Goal: Find specific page/section: Find specific page/section

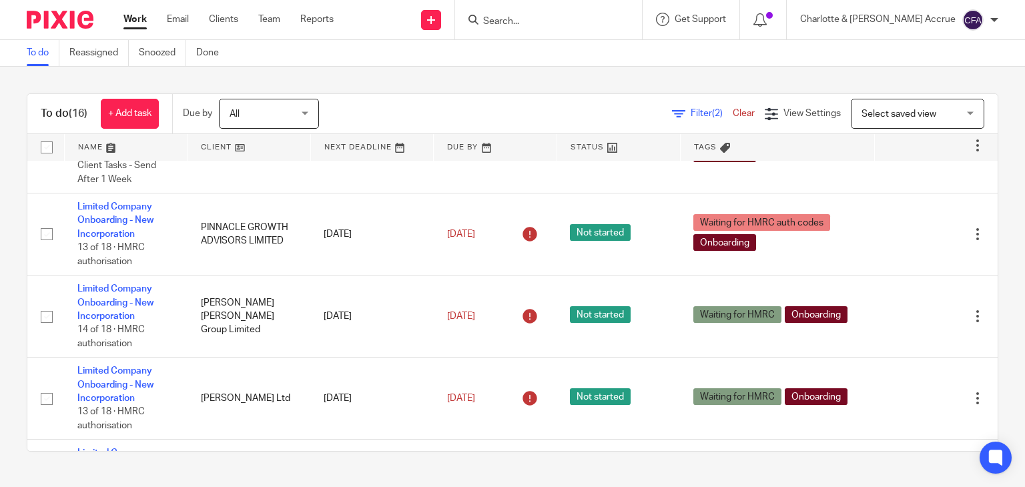
scroll to position [296, 0]
click at [310, 297] on td "[DATE]" at bounding box center [372, 317] width 124 height 82
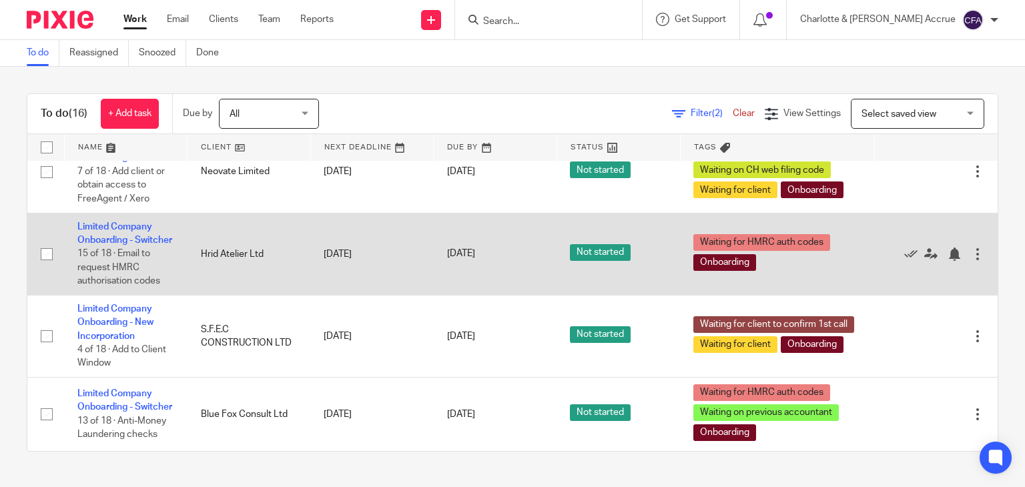
scroll to position [1101, 0]
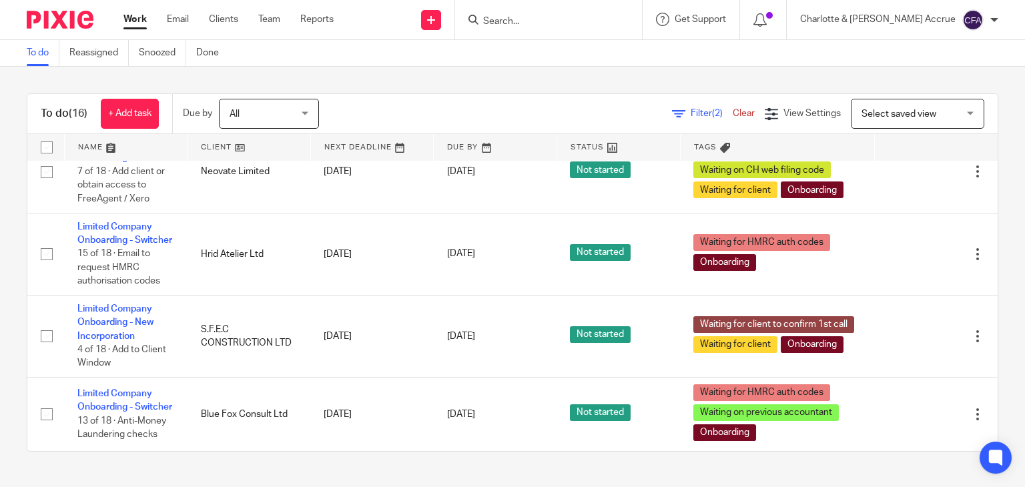
click at [275, 115] on span "All" at bounding box center [265, 113] width 71 height 28
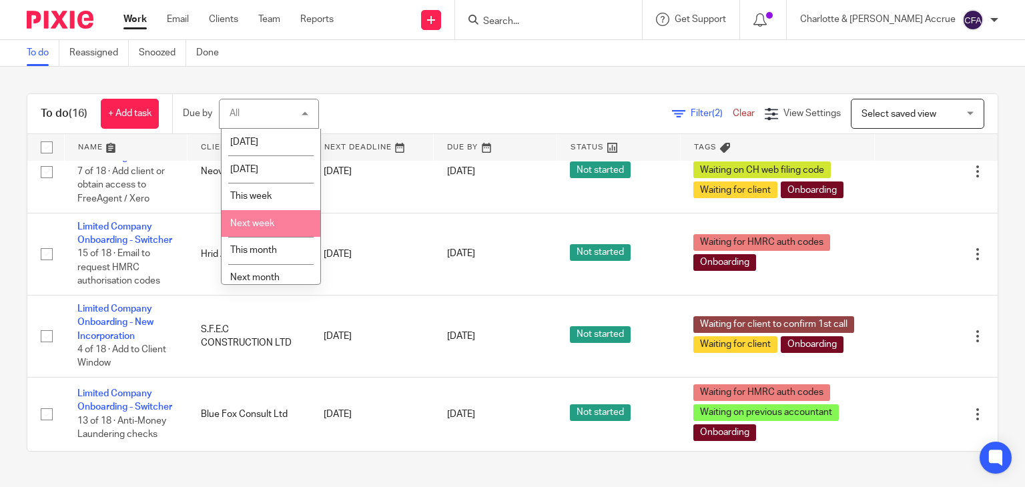
scroll to position [35, 0]
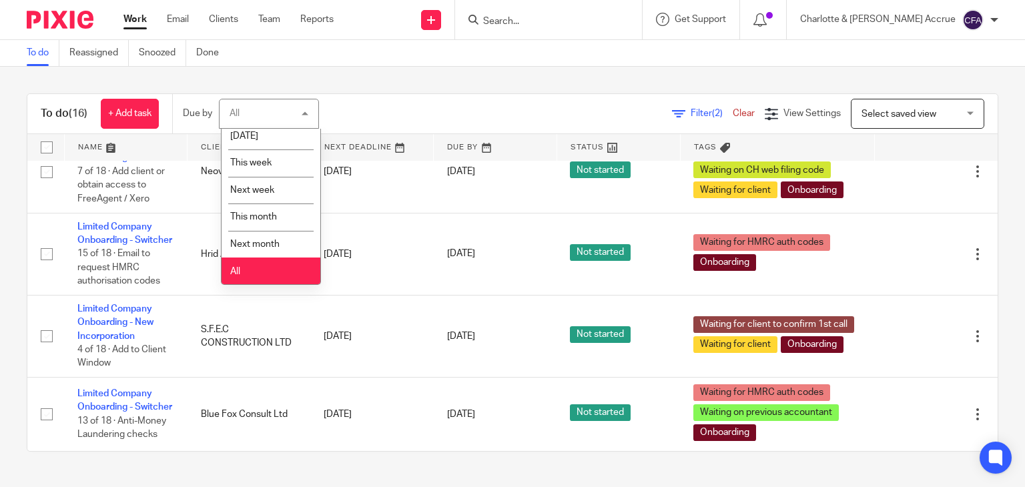
click at [272, 265] on li "All" at bounding box center [271, 271] width 99 height 27
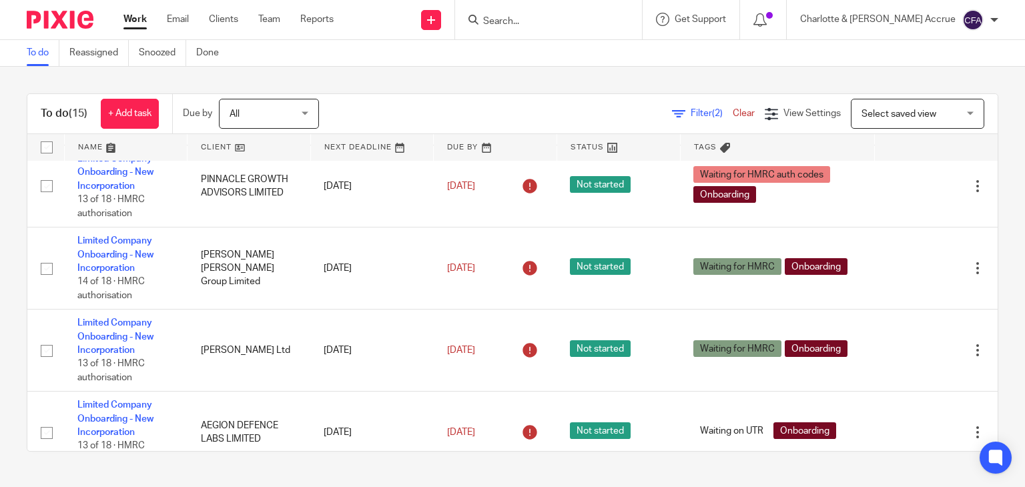
scroll to position [346, 0]
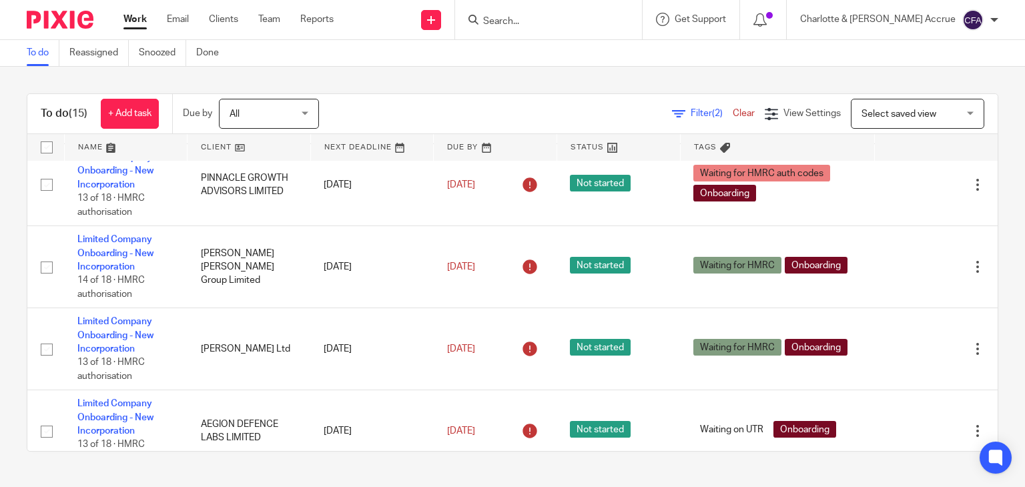
click at [672, 111] on icon at bounding box center [678, 113] width 13 height 13
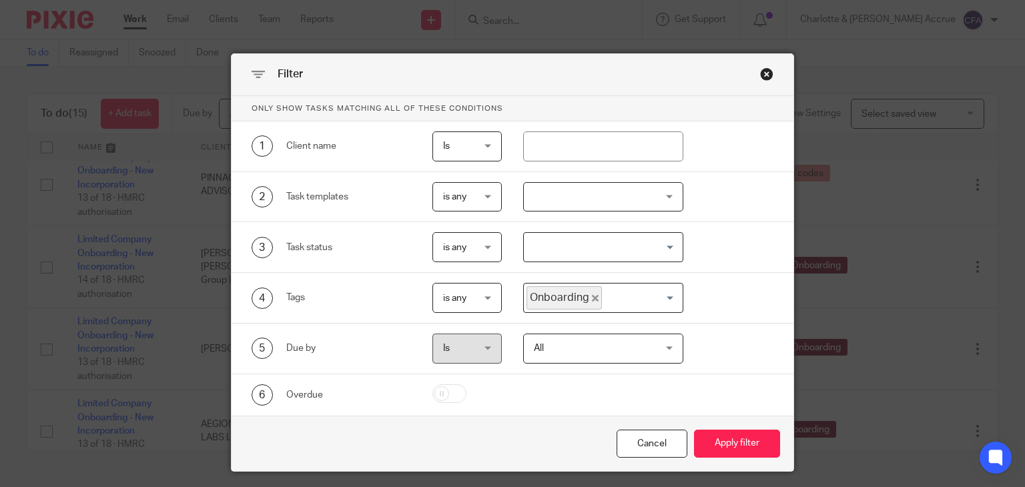
click at [592, 295] on icon "Deselect Onboarding" at bounding box center [595, 298] width 7 height 7
click at [726, 436] on button "Apply filter" at bounding box center [737, 444] width 86 height 29
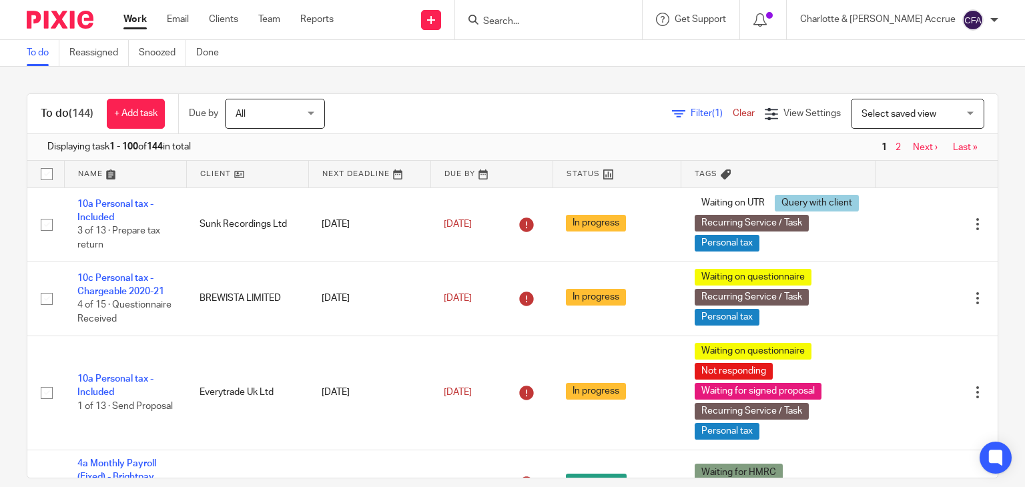
click at [563, 22] on input "Search" at bounding box center [542, 22] width 120 height 12
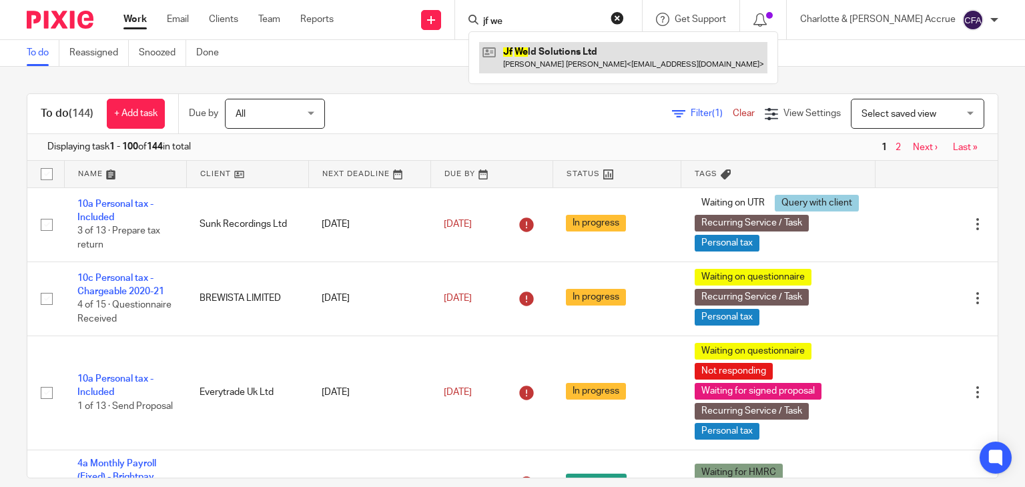
type input "jf we"
click at [578, 58] on link at bounding box center [623, 57] width 288 height 31
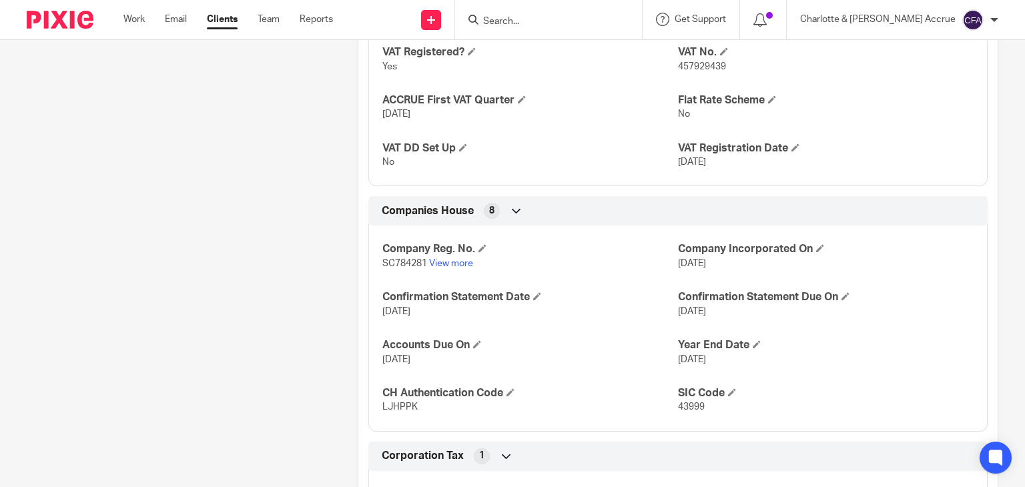
scroll to position [1327, 0]
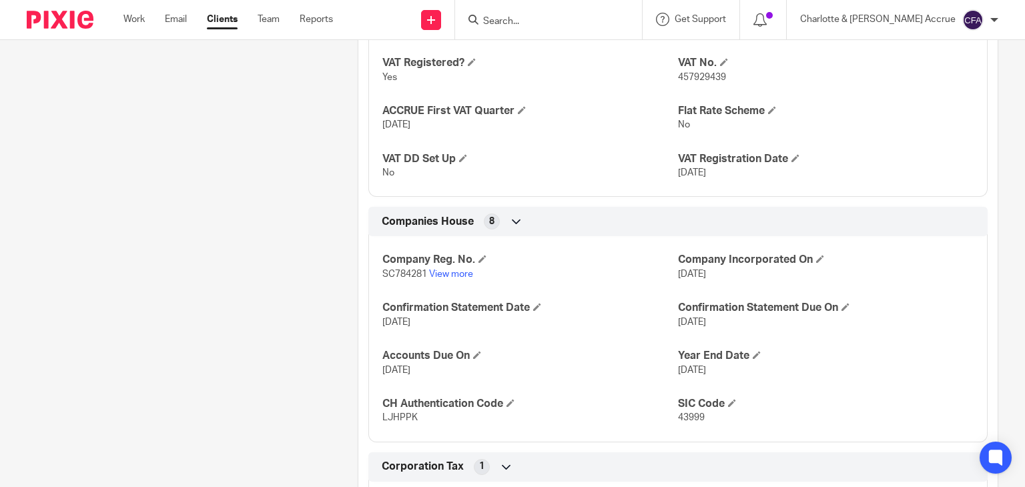
click at [552, 16] on input "Search" at bounding box center [542, 22] width 120 height 12
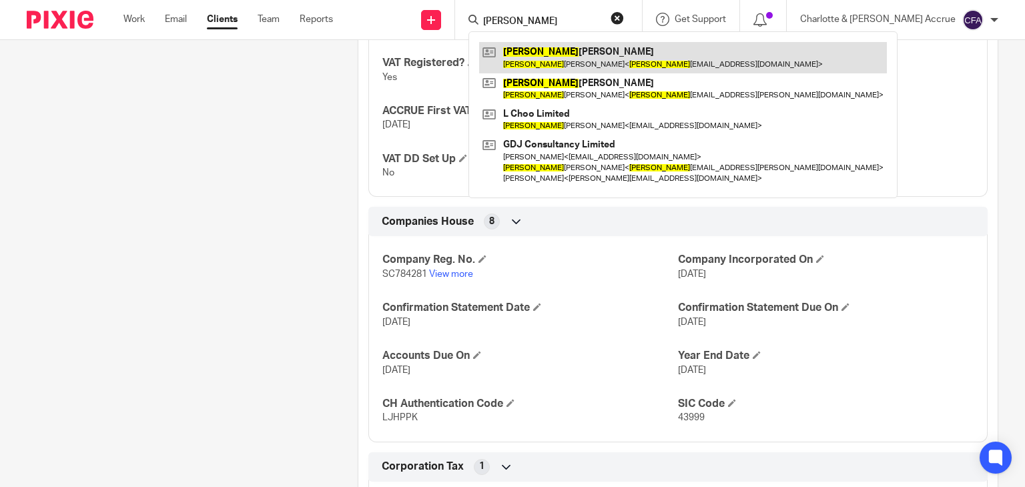
type input "leanne"
click at [575, 49] on link at bounding box center [683, 57] width 408 height 31
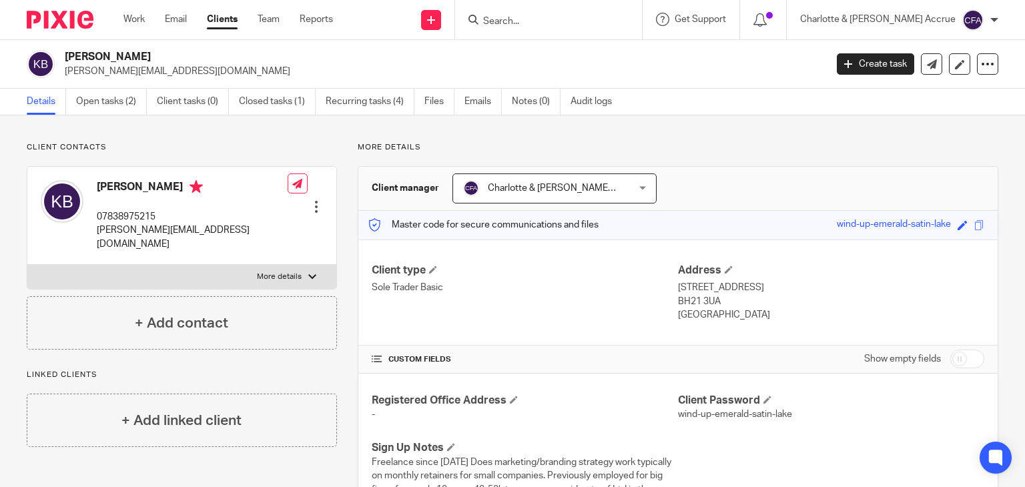
click at [585, 25] on input "Search" at bounding box center [542, 22] width 120 height 12
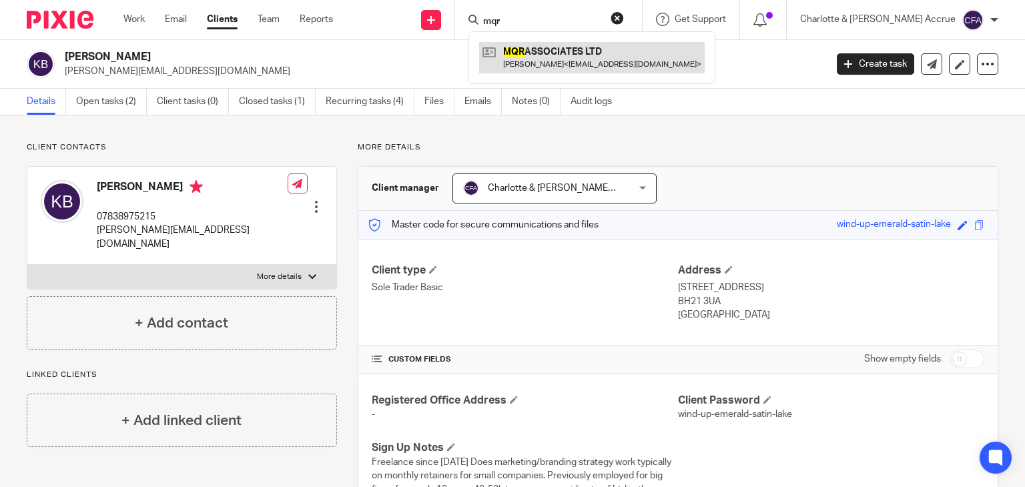
type input "mqr"
click at [596, 65] on link at bounding box center [592, 57] width 226 height 31
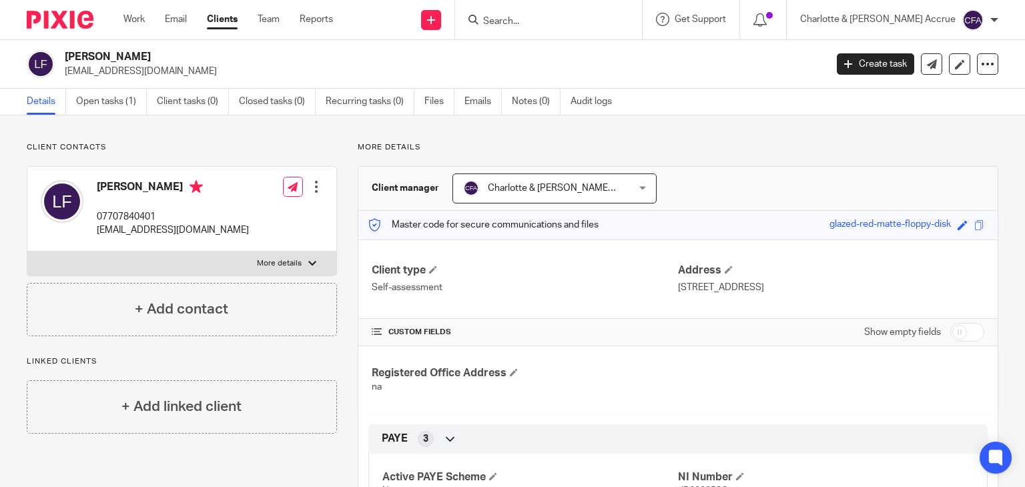
click at [106, 55] on h2 "[PERSON_NAME]" at bounding box center [366, 57] width 602 height 14
copy div "[PERSON_NAME]"
